Goal: Task Accomplishment & Management: Manage account settings

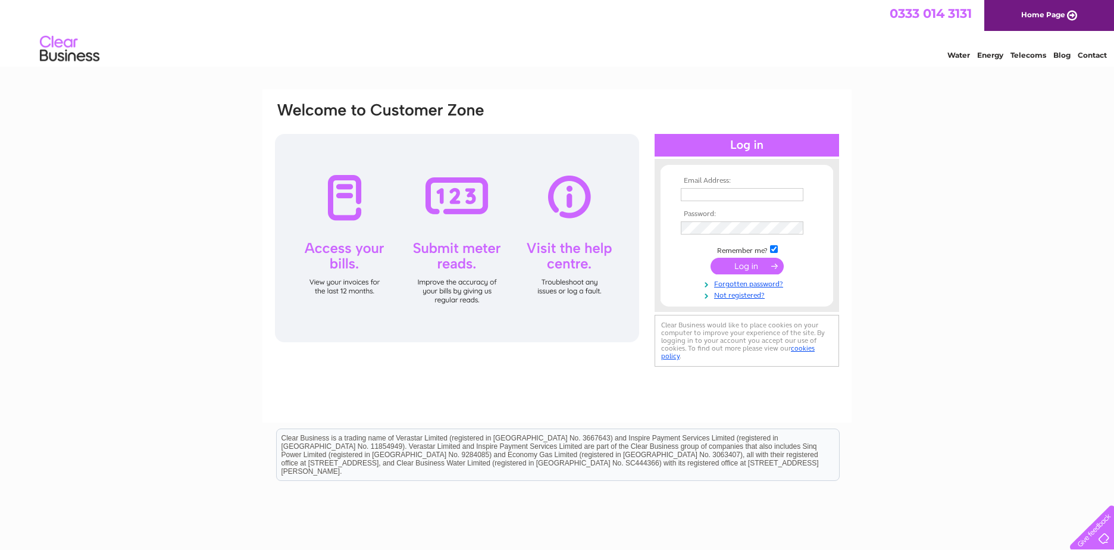
type input "info@brownandout.co.uk"
click at [737, 265] on input "submit" at bounding box center [746, 266] width 73 height 17
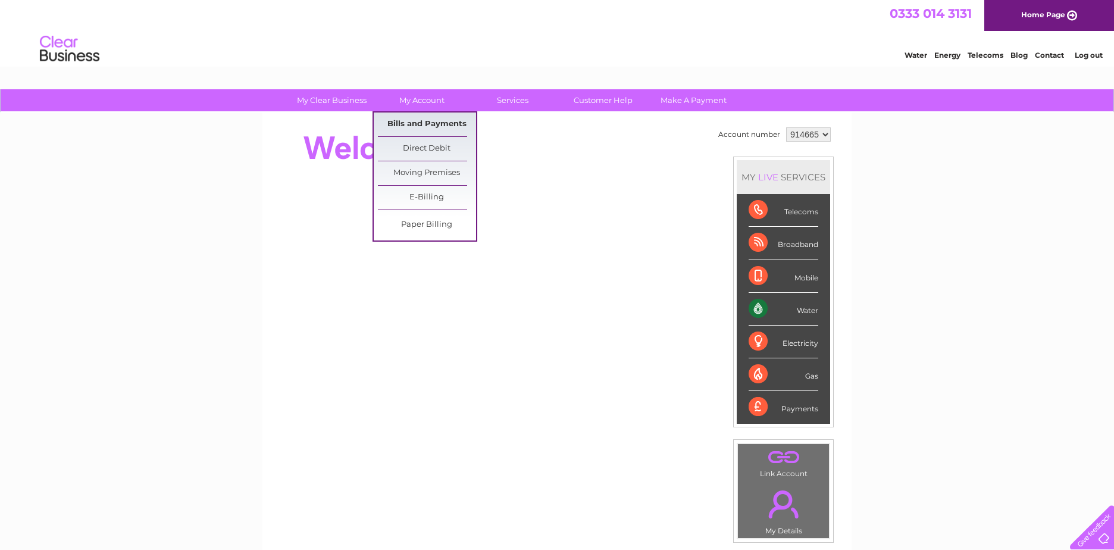
click at [424, 121] on link "Bills and Payments" at bounding box center [427, 124] width 98 height 24
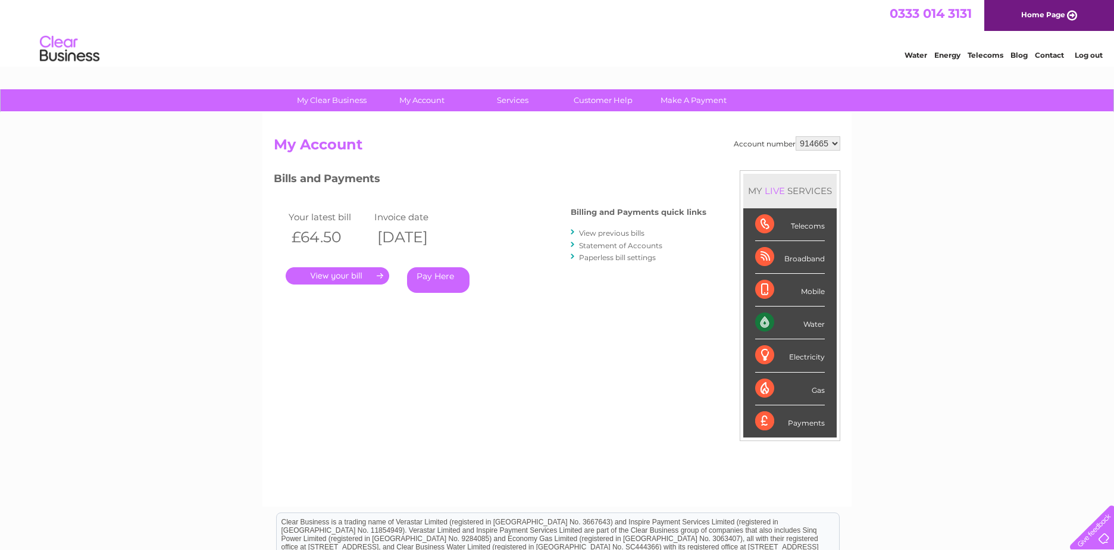
click at [357, 277] on link "." at bounding box center [338, 275] width 104 height 17
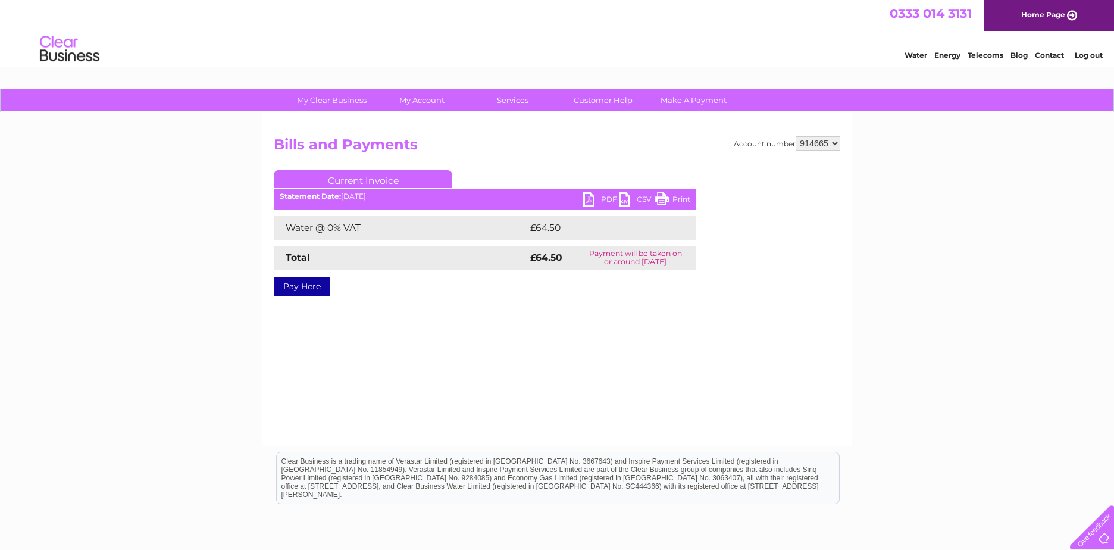
click at [587, 199] on link "PDF" at bounding box center [601, 200] width 36 height 17
